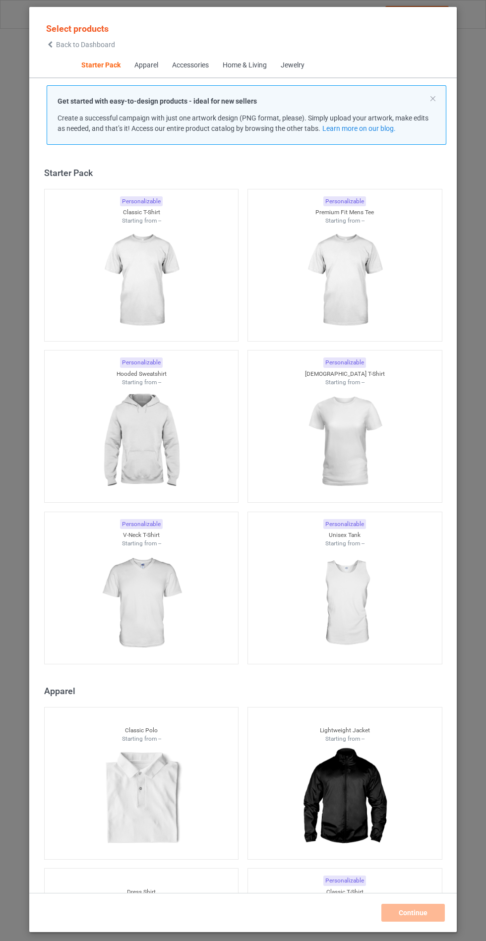
scroll to position [12, 0]
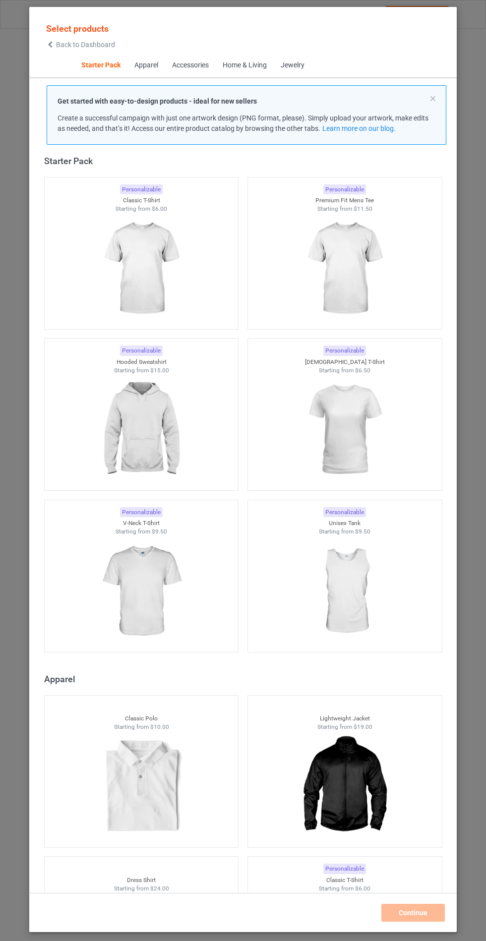
click at [134, 441] on img at bounding box center [141, 429] width 89 height 111
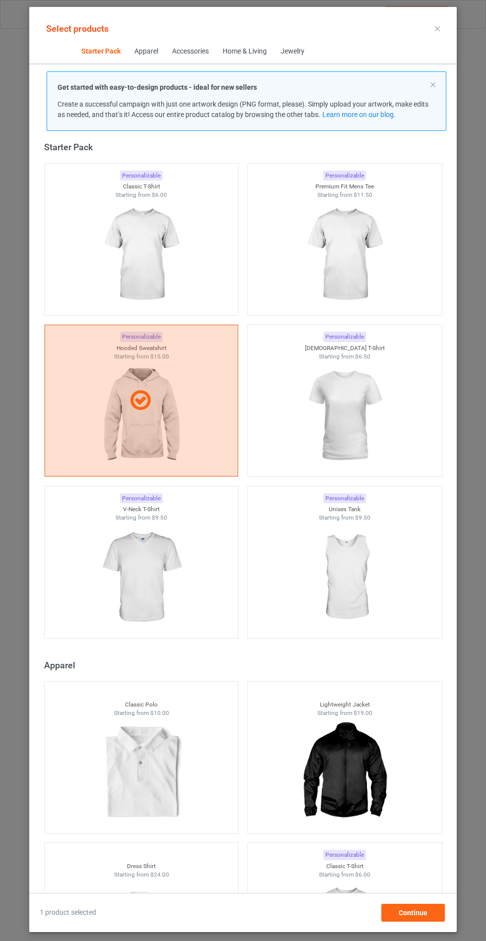
click at [150, 577] on img at bounding box center [141, 577] width 89 height 111
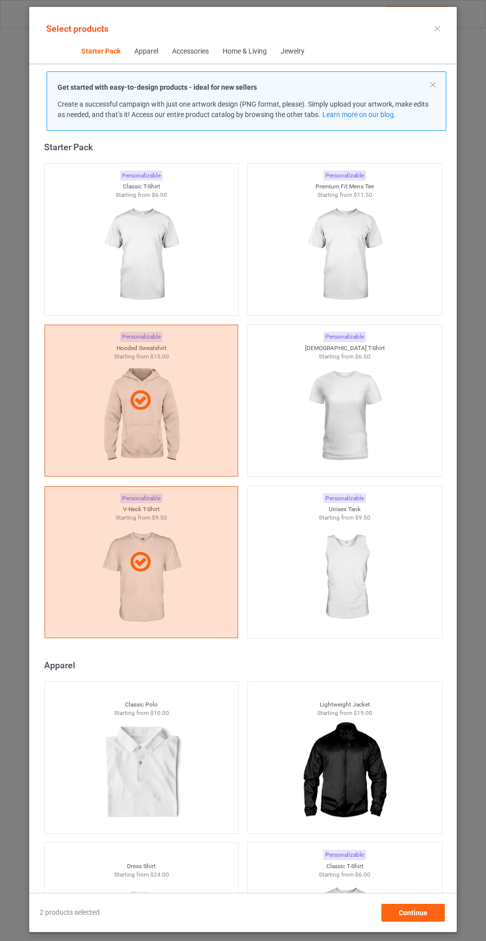
scroll to position [58, 0]
click at [417, 917] on span "Continue" at bounding box center [413, 913] width 29 height 8
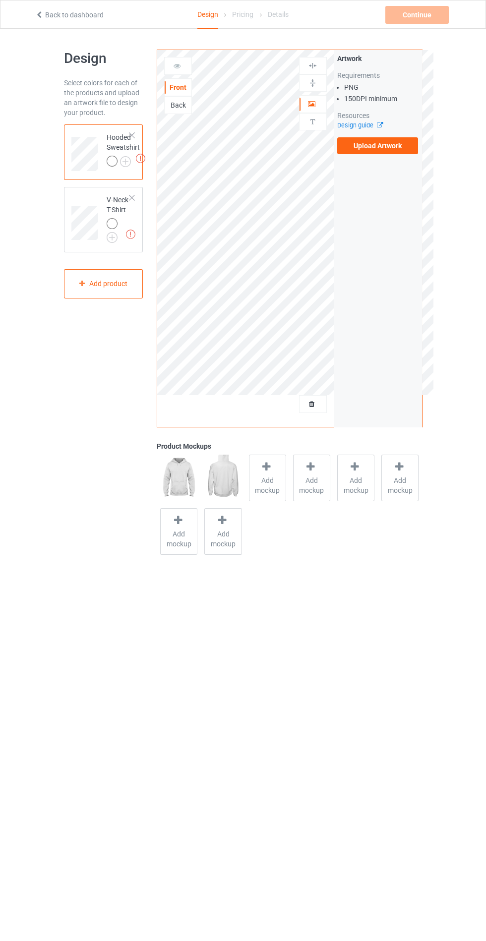
click at [386, 149] on label "Upload Artwork" at bounding box center [377, 145] width 81 height 17
click at [0, 0] on input "Upload Artwork" at bounding box center [0, 0] width 0 height 0
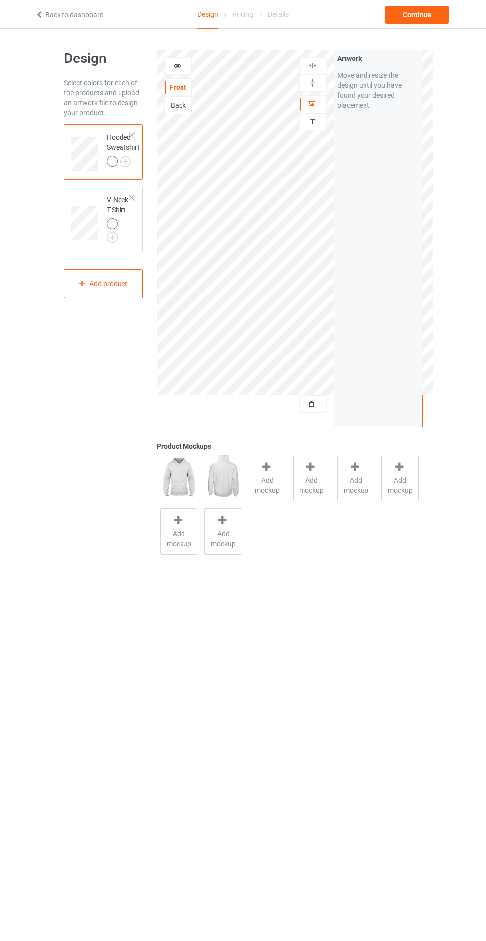
click at [272, 501] on div "Add mockup" at bounding box center [267, 478] width 37 height 47
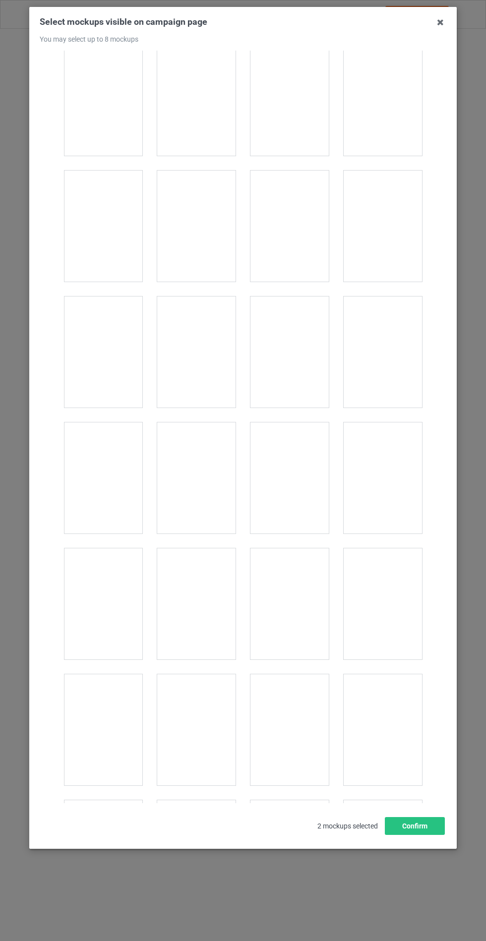
scroll to position [8005, 0]
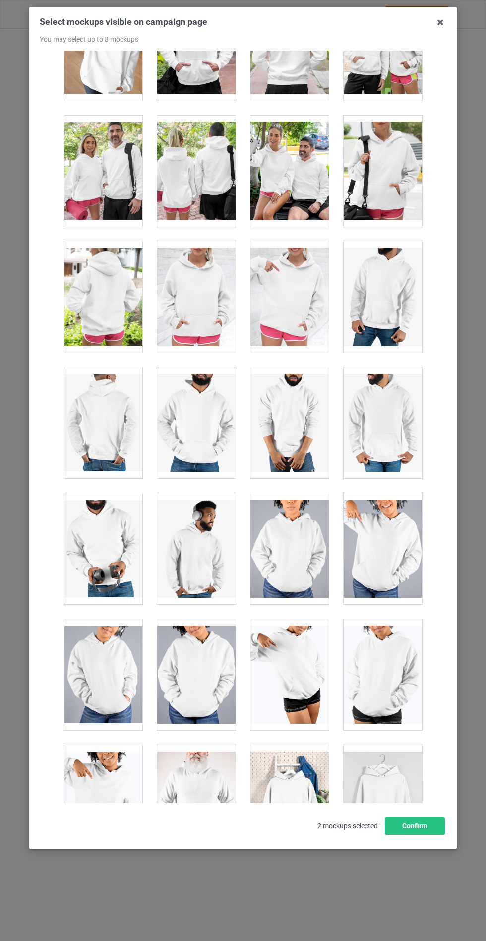
click at [211, 267] on div at bounding box center [196, 297] width 78 height 111
click at [408, 835] on button "Confirm" at bounding box center [415, 826] width 60 height 18
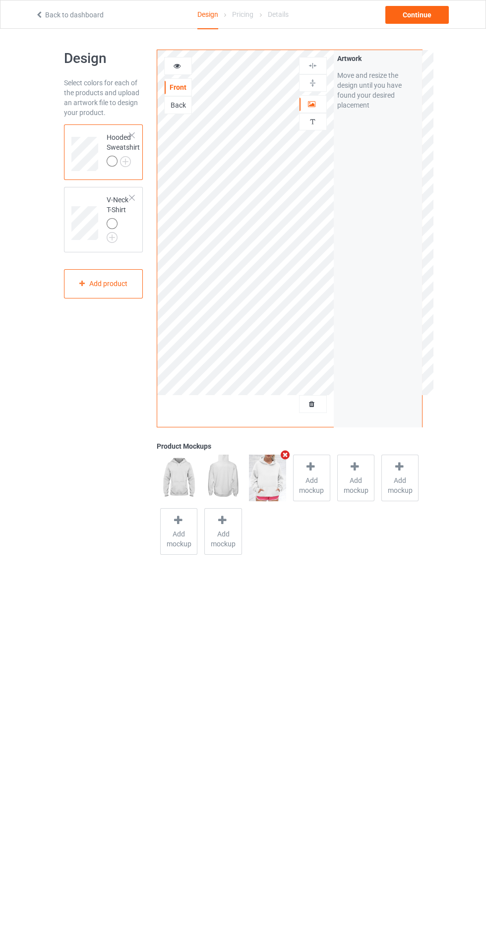
click at [142, 163] on td "Hooded Sweatshirt" at bounding box center [123, 150] width 44 height 44
click at [0, 0] on img at bounding box center [0, 0] width 0 height 0
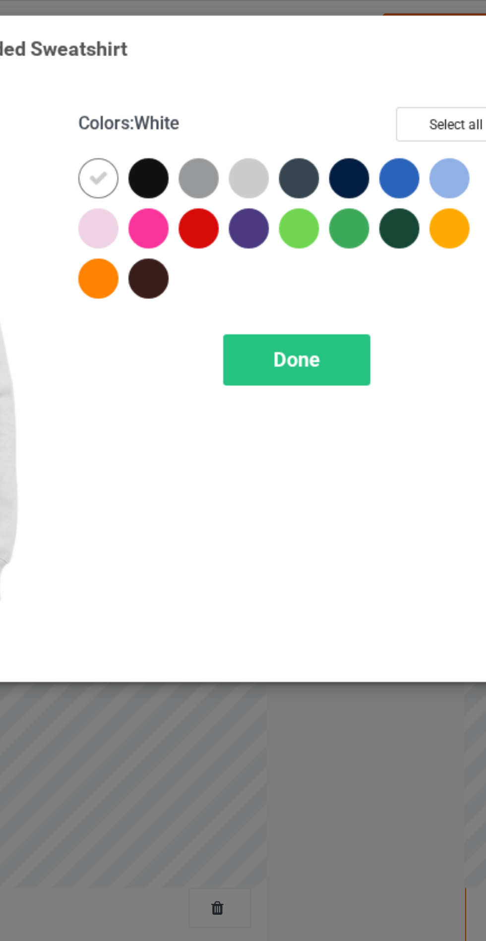
click at [275, 77] on div at bounding box center [281, 79] width 18 height 18
click at [367, 79] on div at bounding box center [371, 79] width 18 height 18
click at [347, 75] on div at bounding box center [348, 79] width 18 height 18
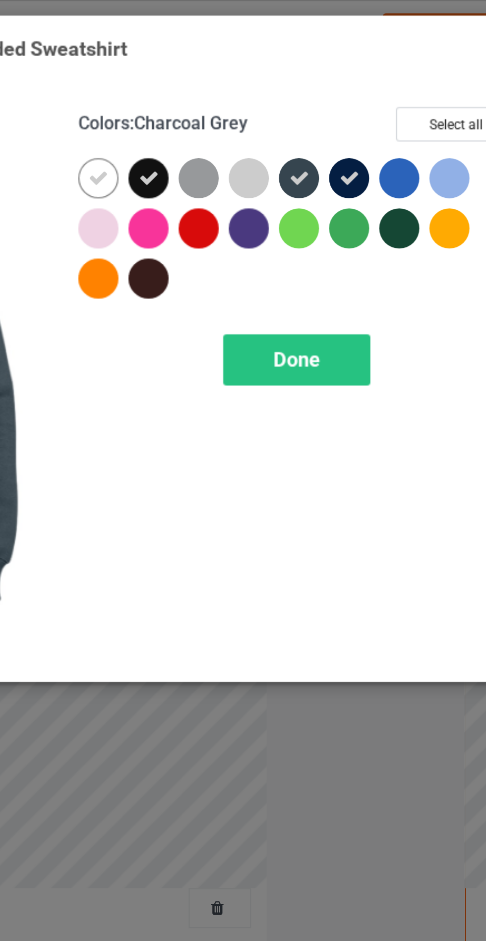
click at [352, 162] on span "Done" at bounding box center [347, 160] width 21 height 10
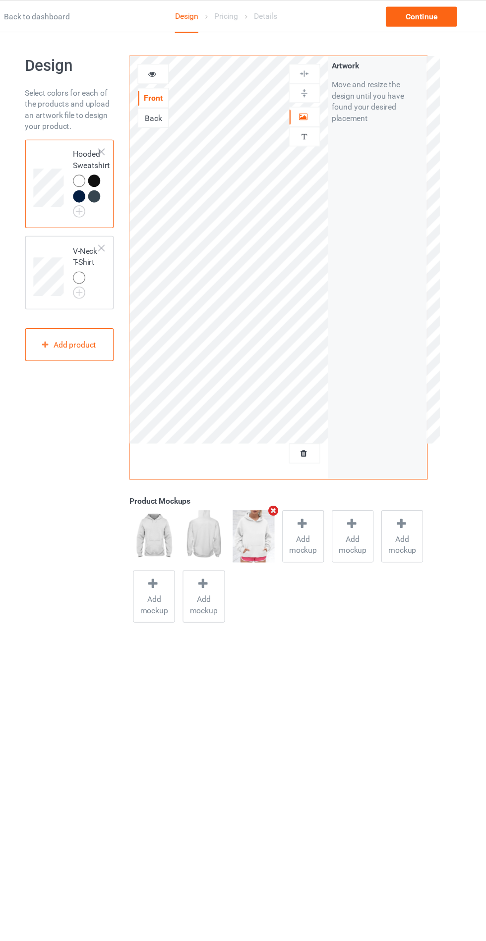
click at [0, 0] on img at bounding box center [0, 0] width 0 height 0
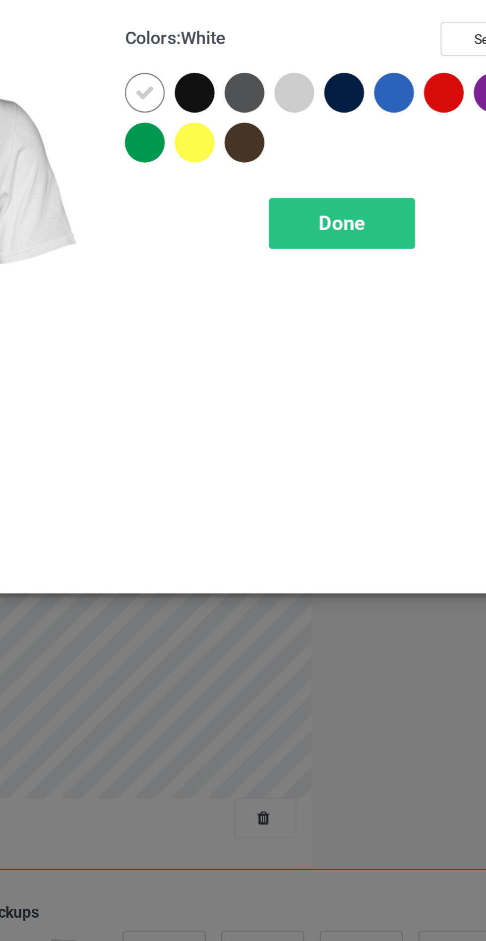
click at [282, 82] on div at bounding box center [281, 79] width 18 height 18
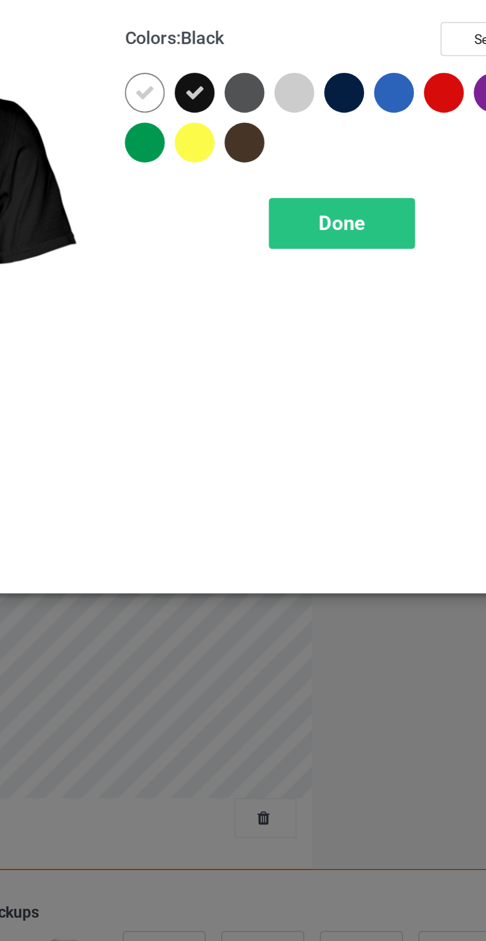
click at [299, 77] on div at bounding box center [304, 79] width 18 height 18
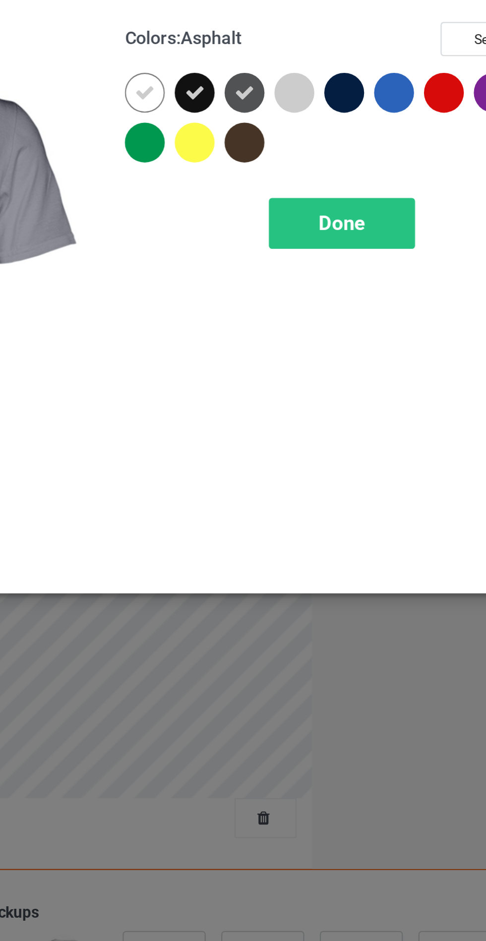
click at [279, 83] on div at bounding box center [281, 79] width 18 height 18
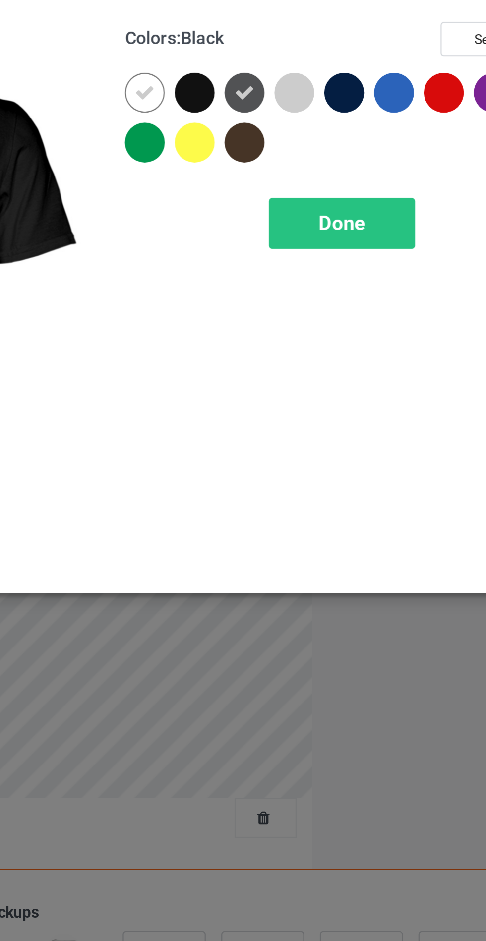
click at [301, 80] on icon at bounding box center [303, 79] width 9 height 9
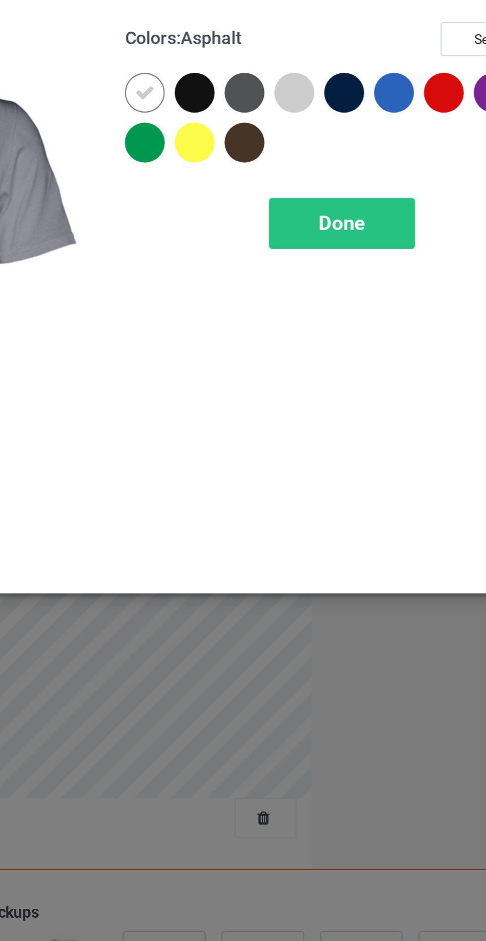
click at [327, 77] on div at bounding box center [326, 79] width 18 height 18
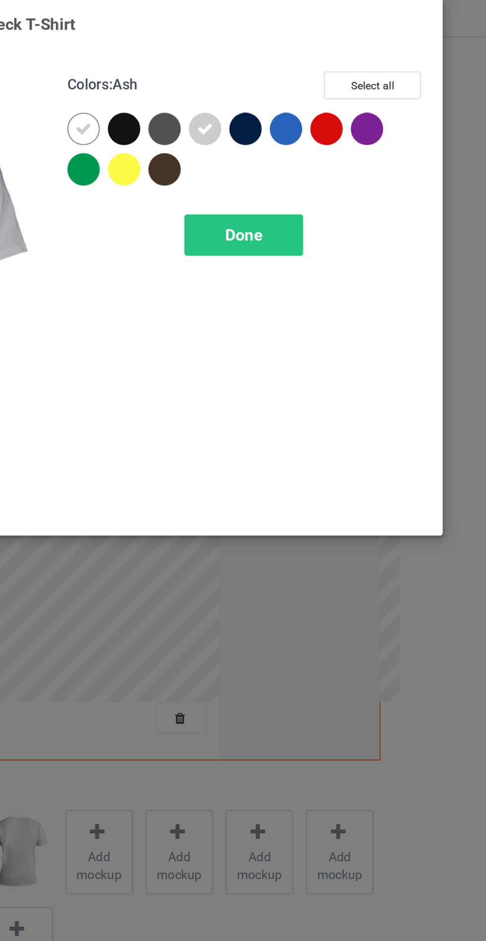
click at [284, 100] on div at bounding box center [281, 102] width 18 height 18
click at [351, 136] on span "Done" at bounding box center [347, 137] width 21 height 10
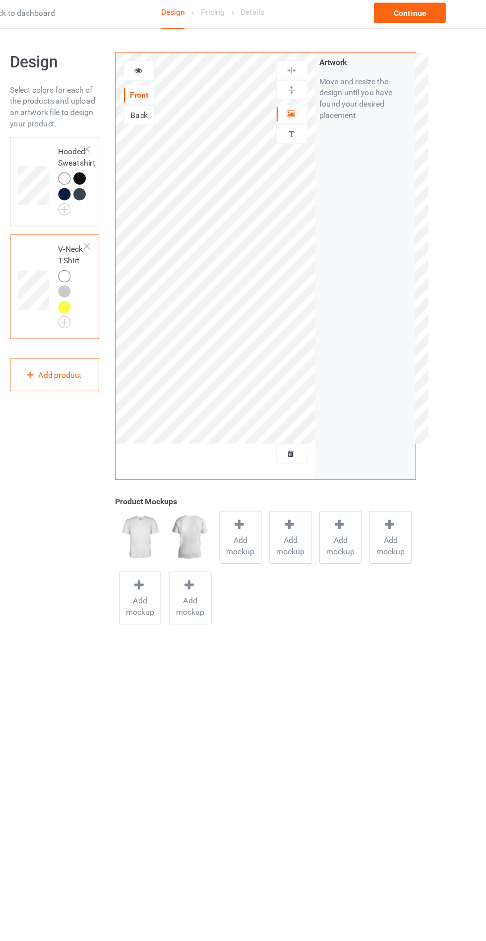
click at [100, 133] on td at bounding box center [86, 163] width 30 height 71
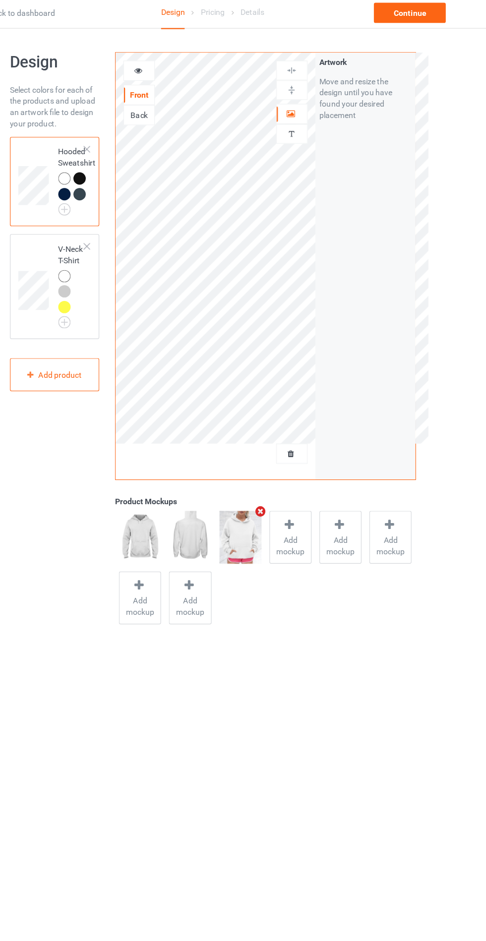
click at [0, 0] on img at bounding box center [0, 0] width 0 height 0
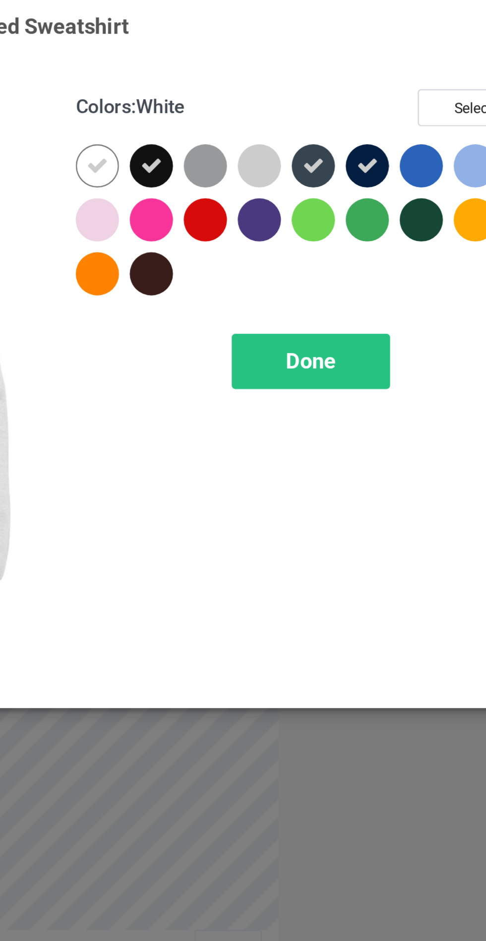
click at [258, 102] on div at bounding box center [259, 102] width 18 height 18
click at [281, 79] on icon at bounding box center [281, 79] width 9 height 9
click at [327, 79] on div at bounding box center [326, 79] width 18 height 18
click at [352, 78] on icon at bounding box center [348, 79] width 9 height 9
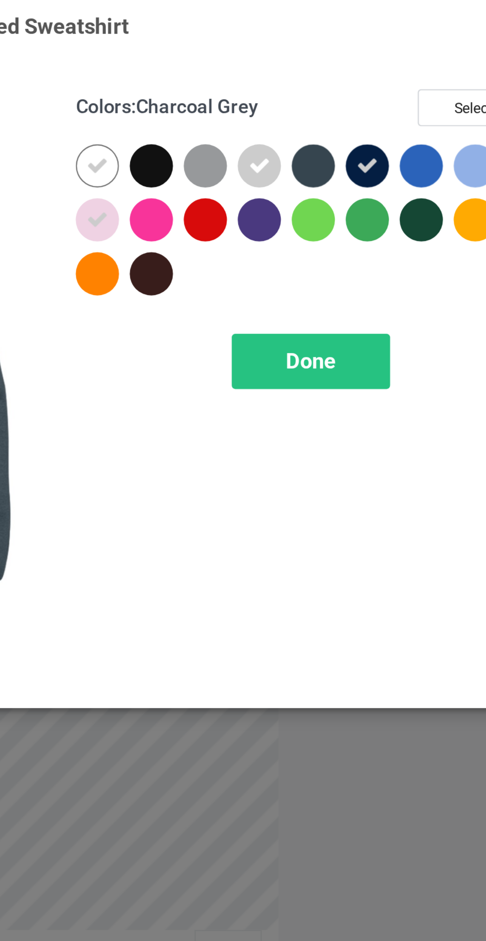
click at [373, 75] on icon at bounding box center [370, 79] width 9 height 9
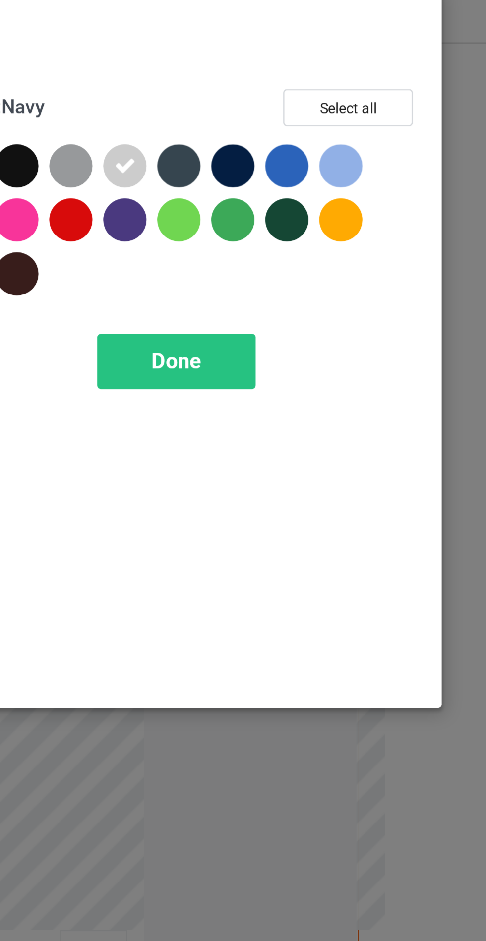
click at [419, 79] on div at bounding box center [415, 79] width 18 height 18
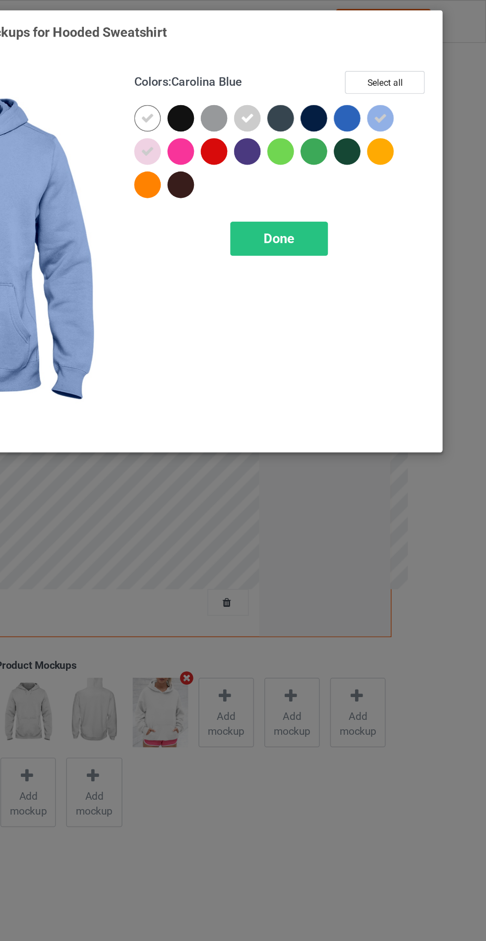
click at [350, 156] on span "Done" at bounding box center [347, 160] width 21 height 10
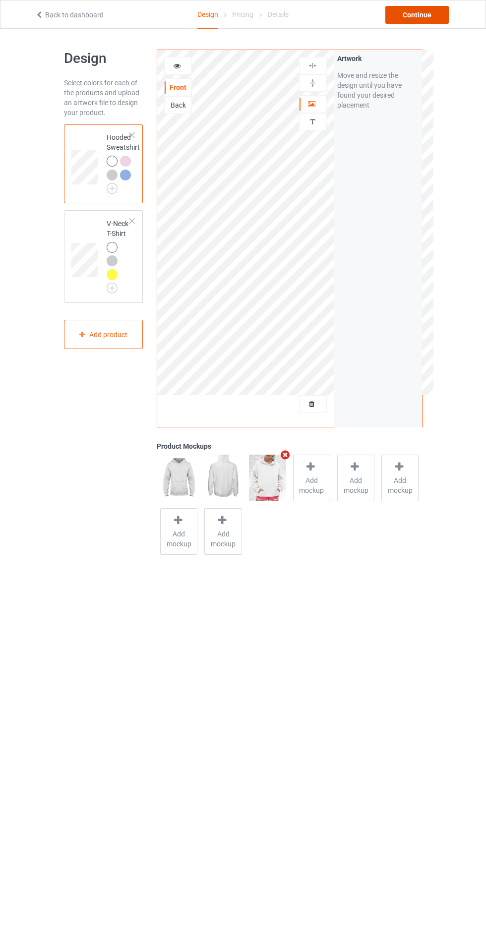
click at [409, 18] on div "Continue" at bounding box center [416, 15] width 63 height 18
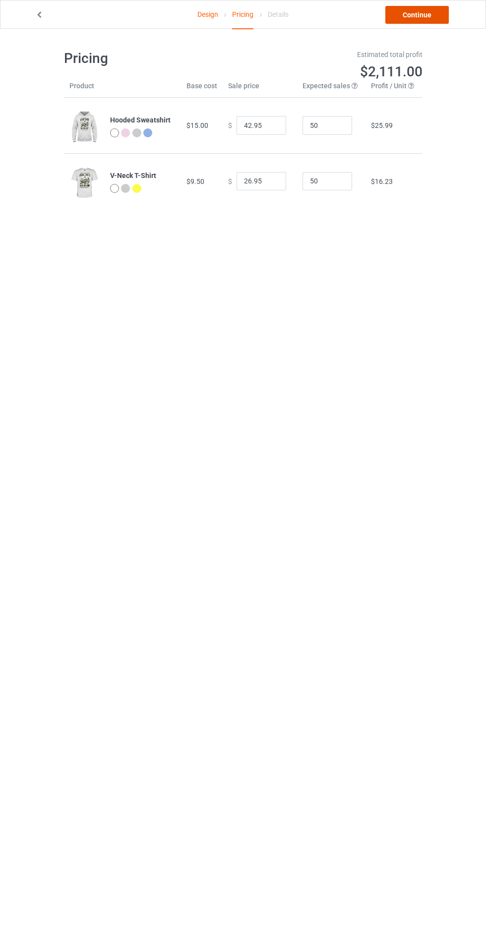
click at [413, 11] on link "Continue" at bounding box center [416, 15] width 63 height 18
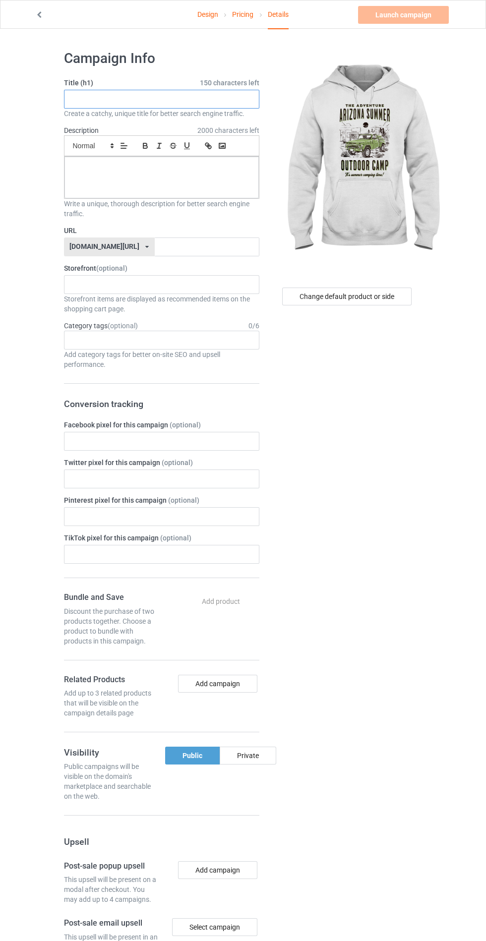
click at [175, 95] on input "text" at bounding box center [161, 99] width 195 height 19
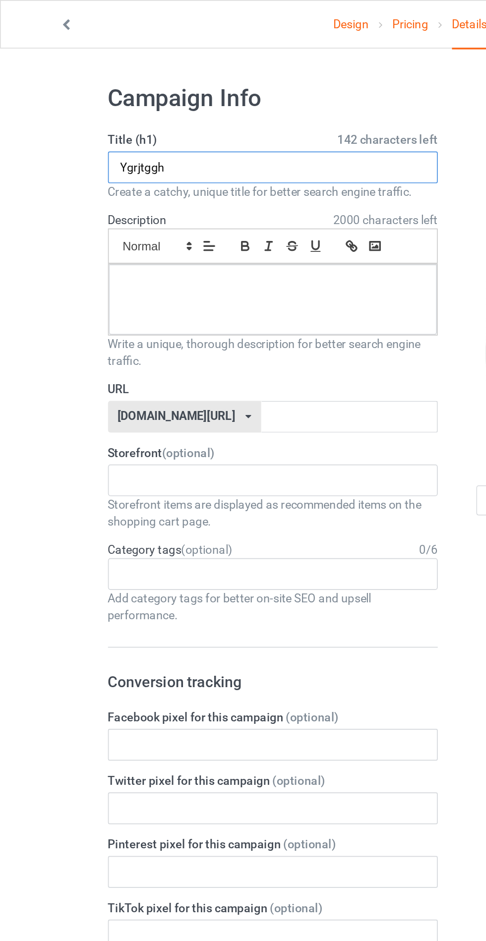
type input "Ygrjtggh"
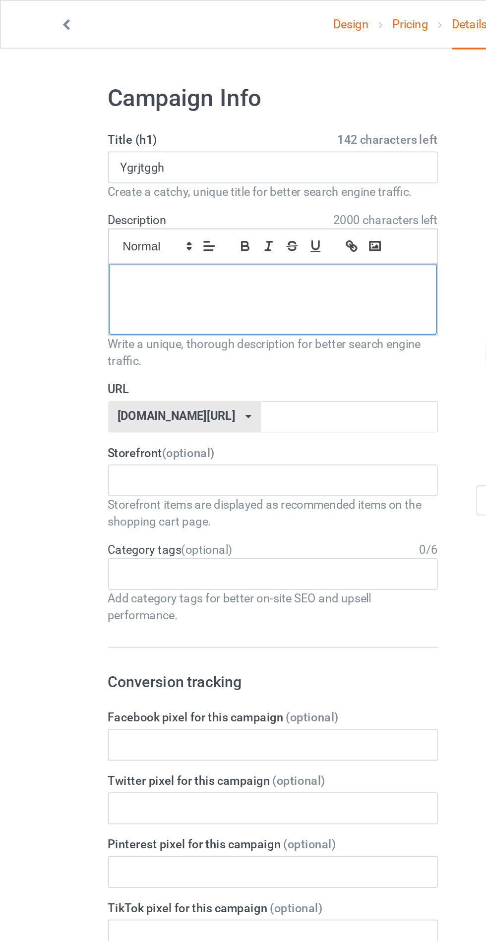
click at [162, 176] on div at bounding box center [161, 178] width 194 height 42
click at [192, 244] on input "text" at bounding box center [207, 247] width 105 height 19
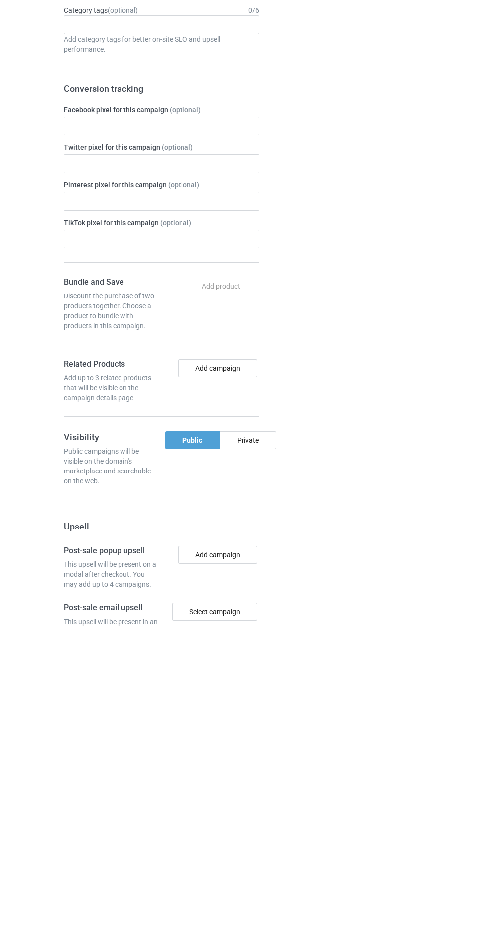
type input "Kygfrjfgu"
click at [264, 755] on div "Private" at bounding box center [248, 756] width 57 height 18
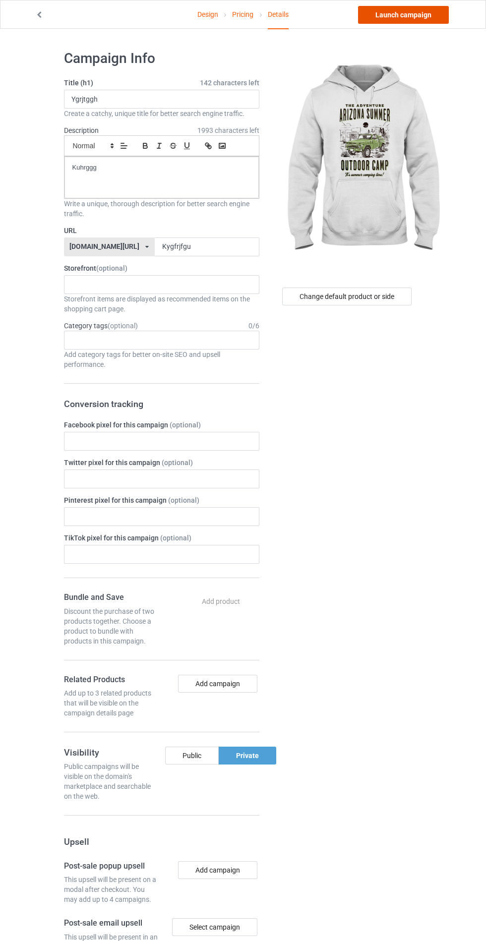
click at [410, 14] on link "Launch campaign" at bounding box center [403, 15] width 91 height 18
